Goal: Task Accomplishment & Management: Complete application form

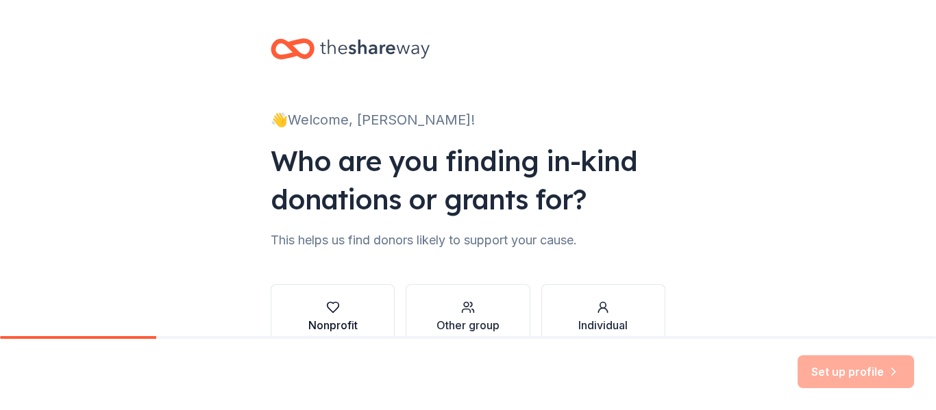
click at [345, 316] on div "Nonprofit" at bounding box center [332, 317] width 49 height 33
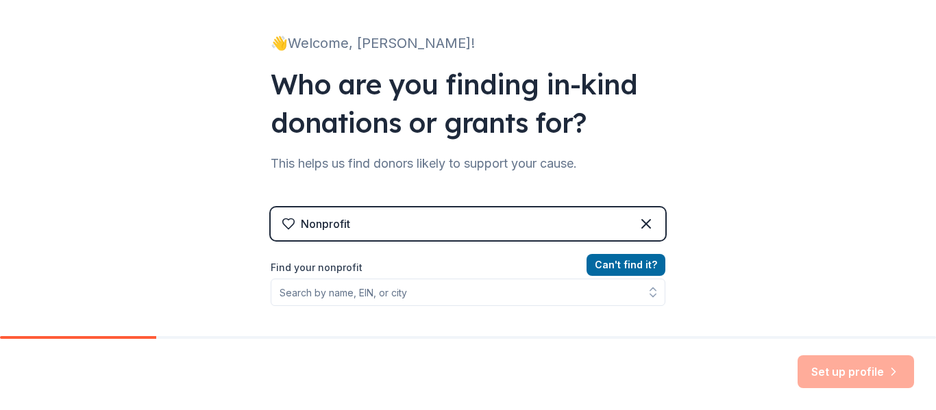
scroll to position [86, 0]
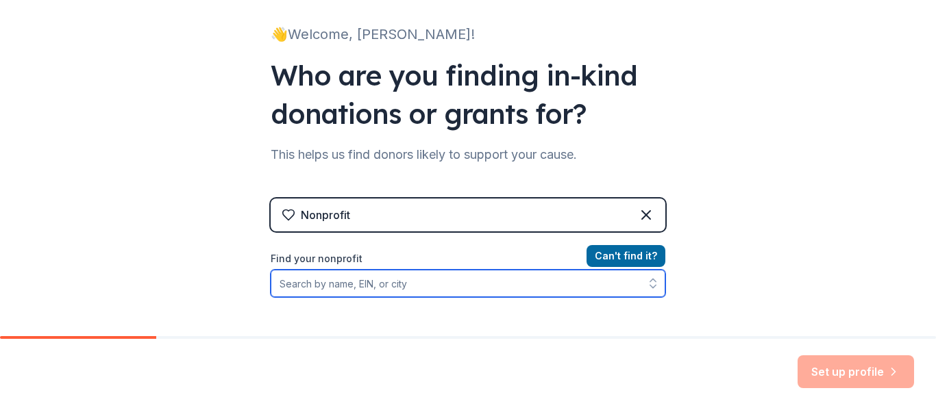
click at [357, 284] on input "Find your nonprofit" at bounding box center [468, 283] width 395 height 27
type input "[GEOGRAPHIC_DATA] locl"
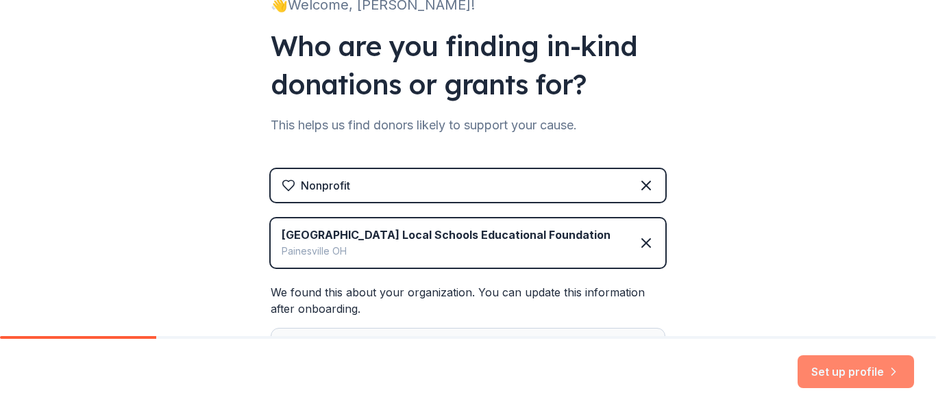
click at [847, 374] on button "Set up profile" at bounding box center [855, 371] width 116 height 33
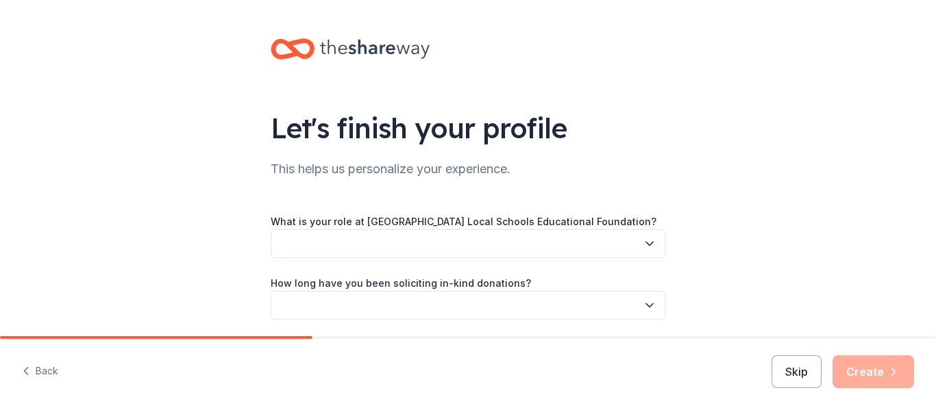
click at [650, 241] on icon "button" at bounding box center [649, 244] width 14 height 14
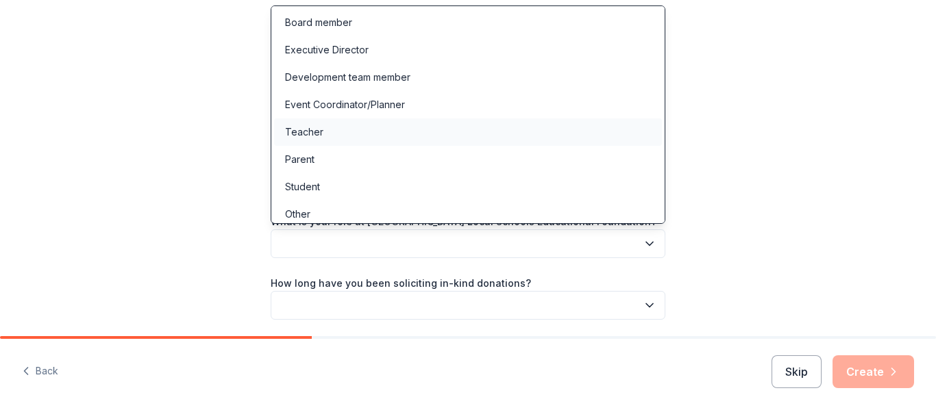
click at [295, 136] on div "Teacher" at bounding box center [304, 132] width 38 height 16
